Goal: Transaction & Acquisition: Purchase product/service

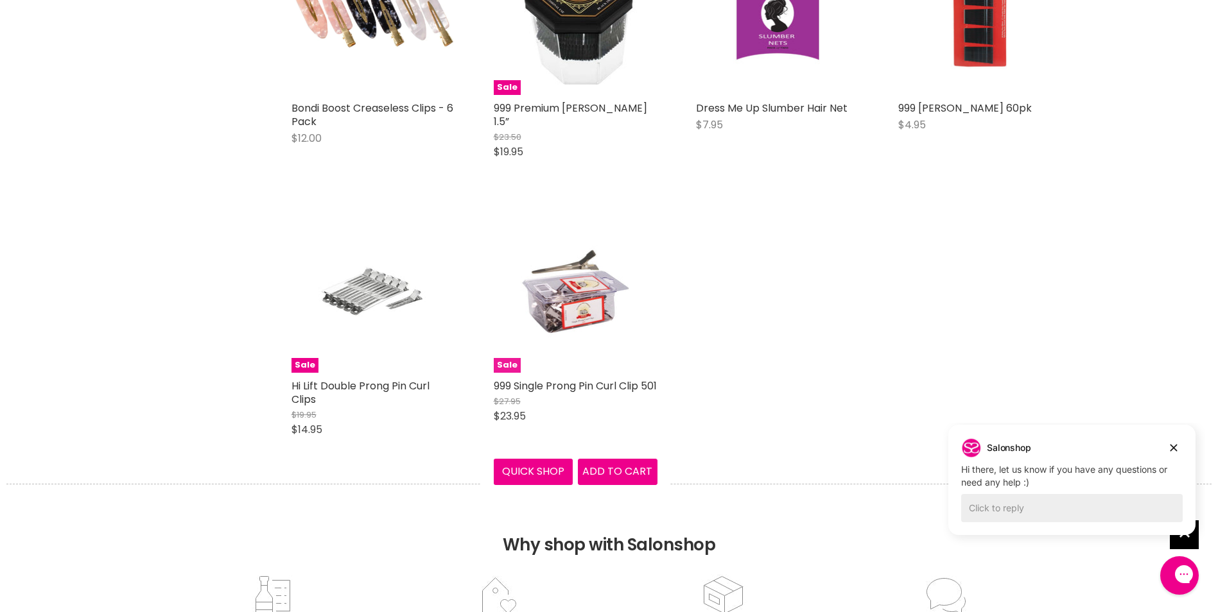
click at [522, 287] on img "Main content" at bounding box center [575, 291] width 109 height 164
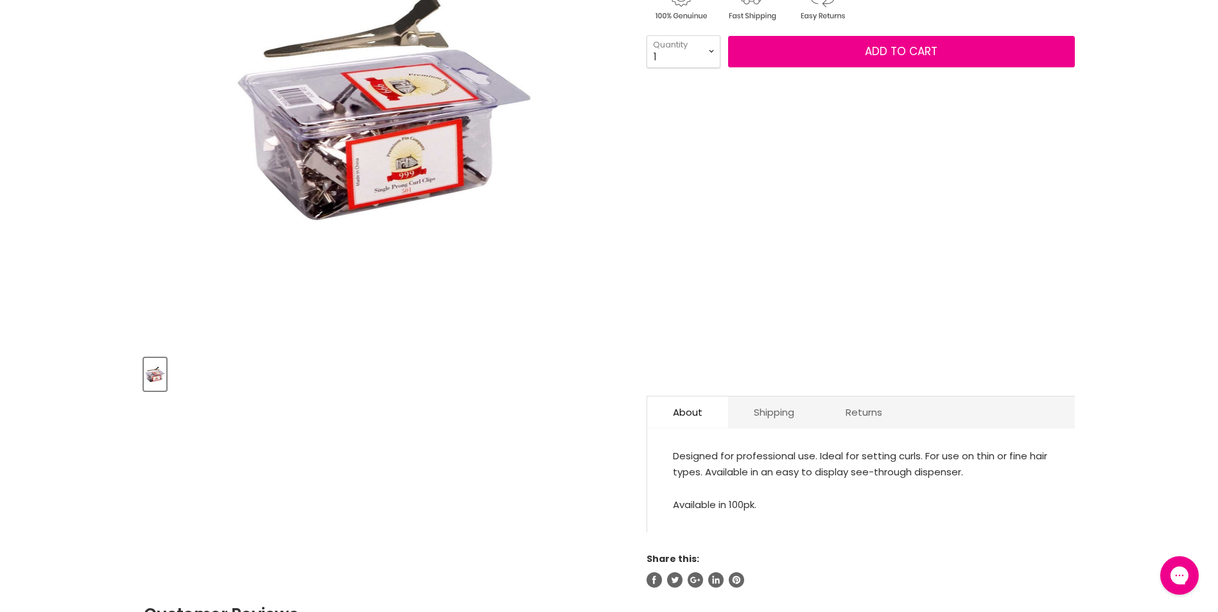
scroll to position [292, 0]
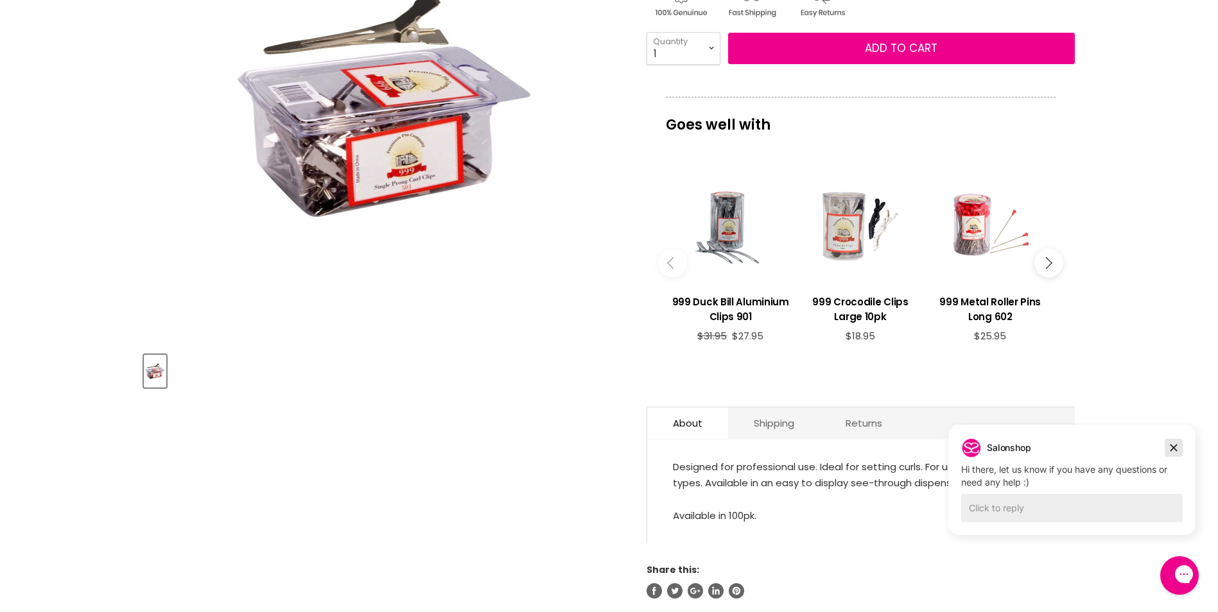
click at [1172, 444] on icon "Dismiss campaign" at bounding box center [1173, 447] width 13 height 15
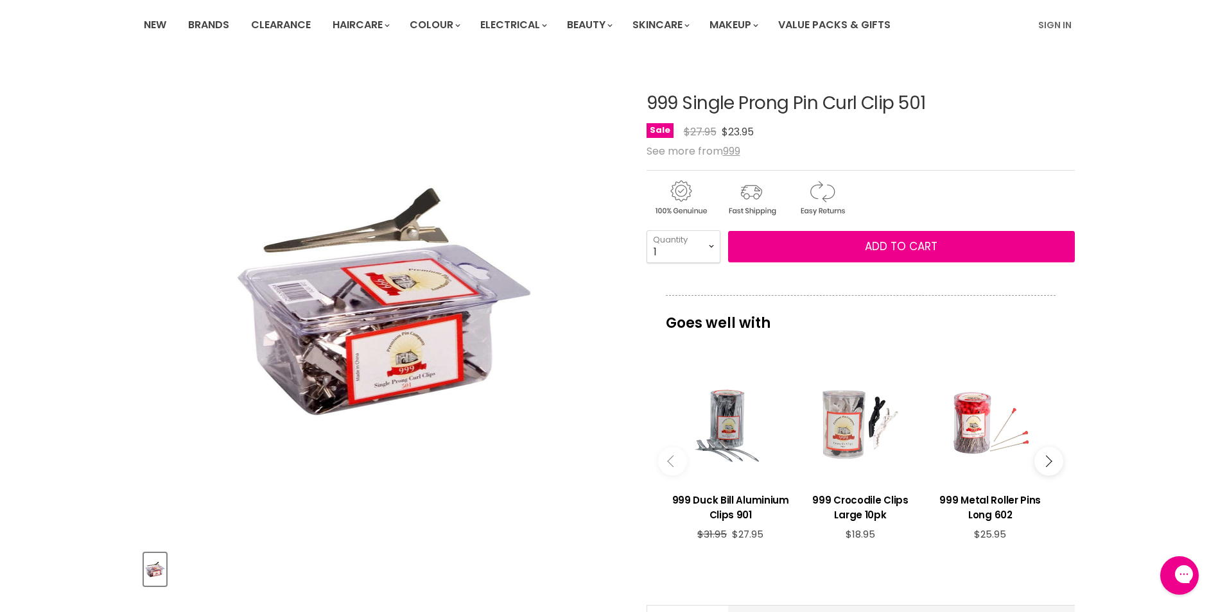
scroll to position [112, 0]
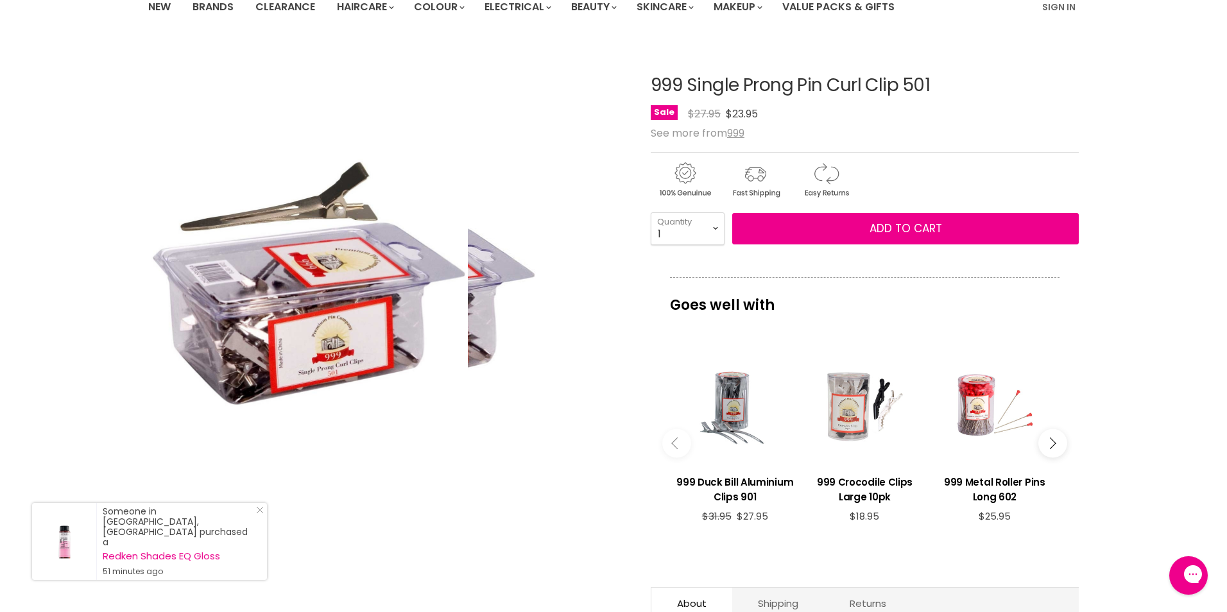
click at [490, 91] on img "999 Single Prong Pin Curl Clip 501 image. Click or Scroll to Zoom." at bounding box center [388, 282] width 300 height 449
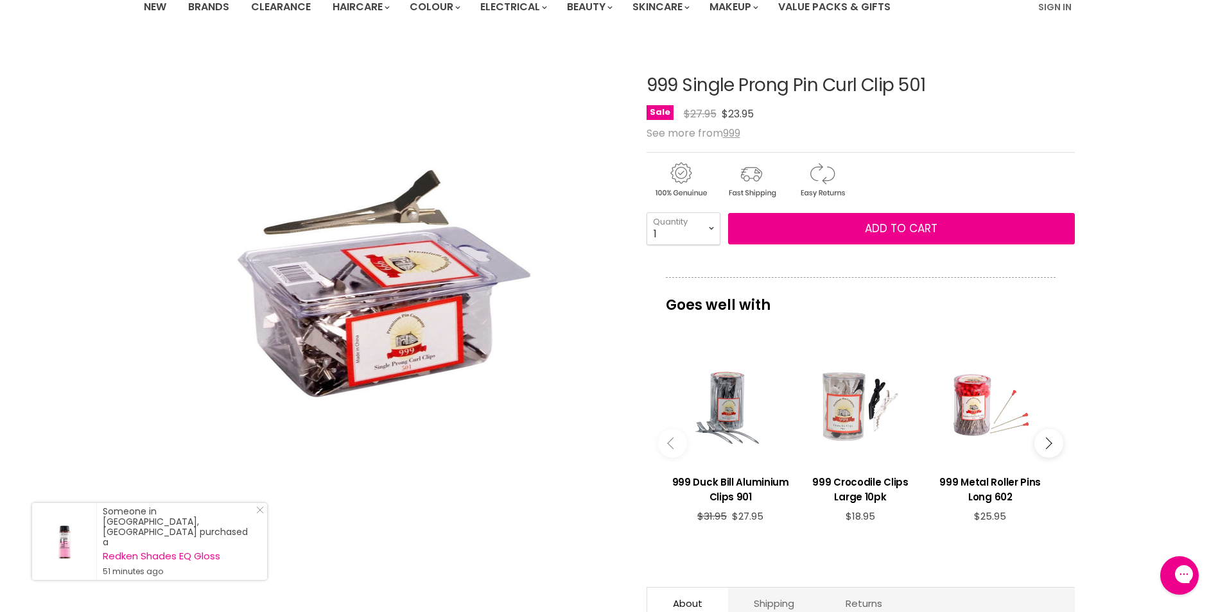
click at [920, 76] on h1 "999 Single Prong Pin Curl Clip 501" at bounding box center [860, 86] width 428 height 20
